Goal: Task Accomplishment & Management: Use online tool/utility

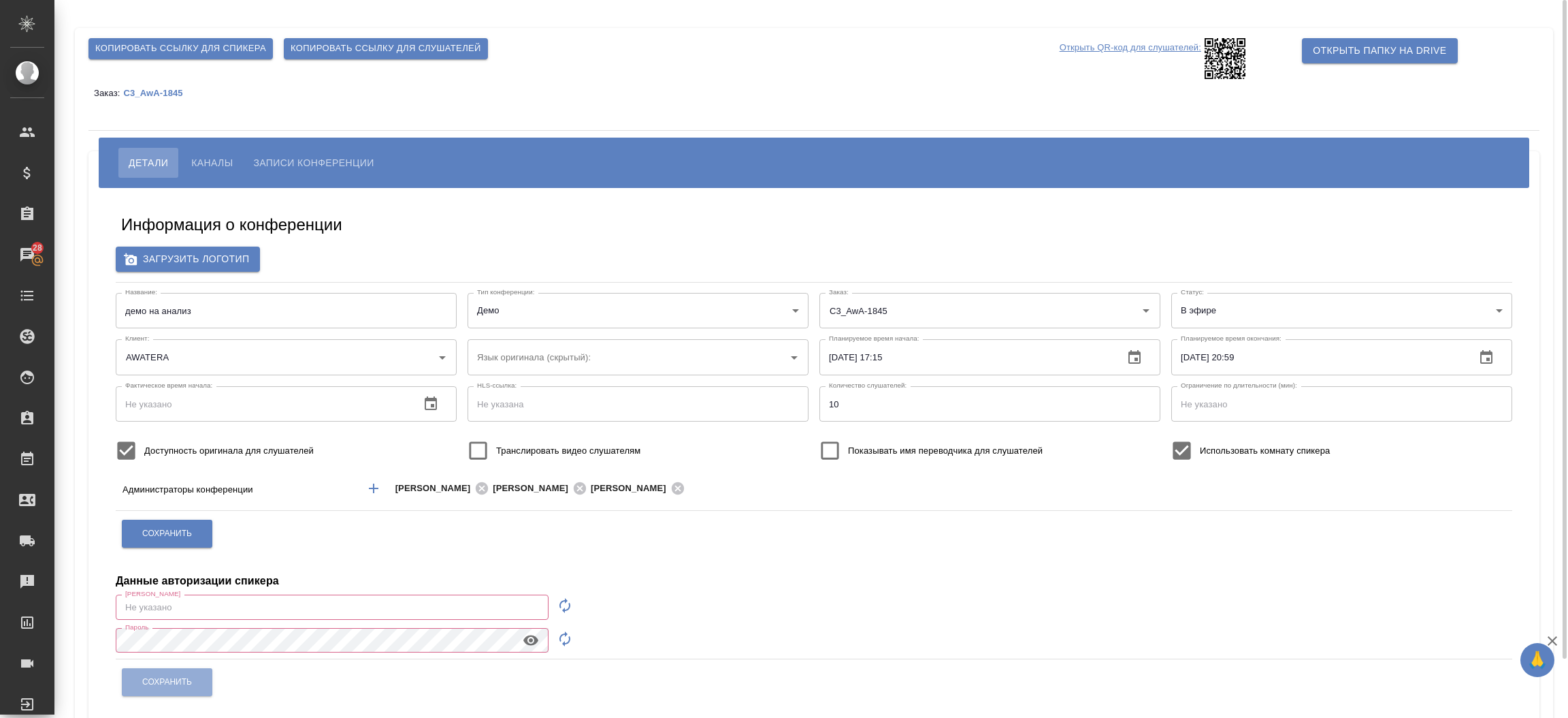
type input "r_dtp@awatera.com"
click at [226, 149] on button "Каналы" at bounding box center [212, 162] width 62 height 30
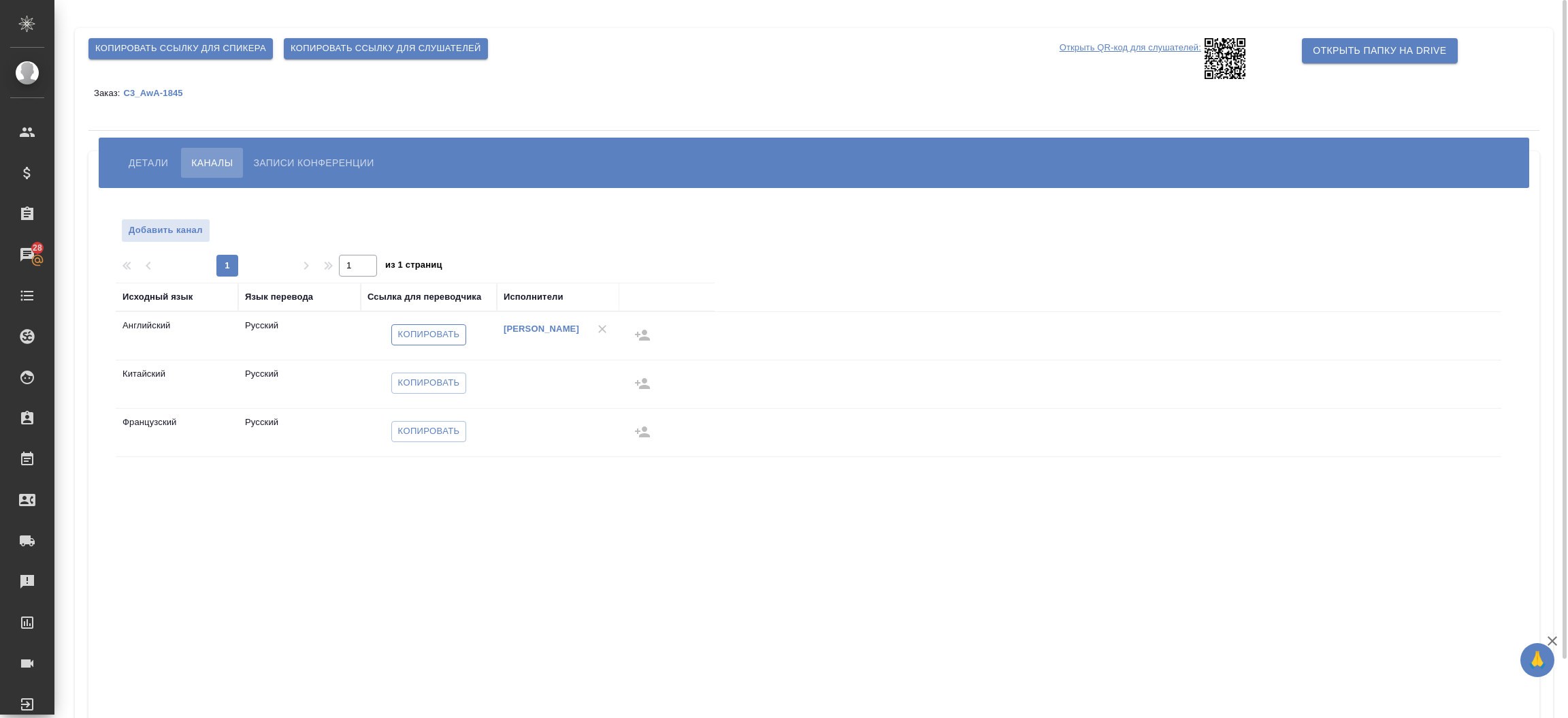
click at [424, 333] on span "Копировать" at bounding box center [429, 334] width 62 height 15
